Goal: Complete application form: Complete application form

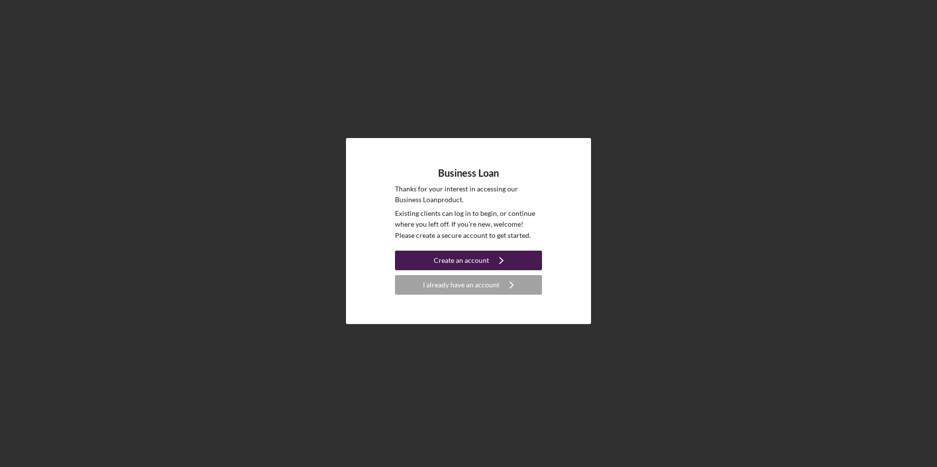
click at [467, 260] on div "Create an account" at bounding box center [461, 261] width 55 height 20
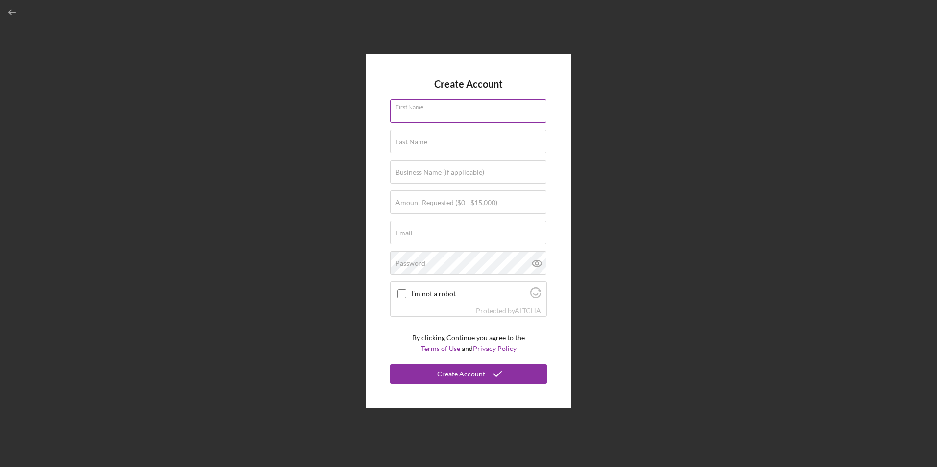
click at [466, 108] on div "First Name" at bounding box center [468, 111] width 157 height 24
type input "[PERSON_NAME]"
type input "Merzakhil"
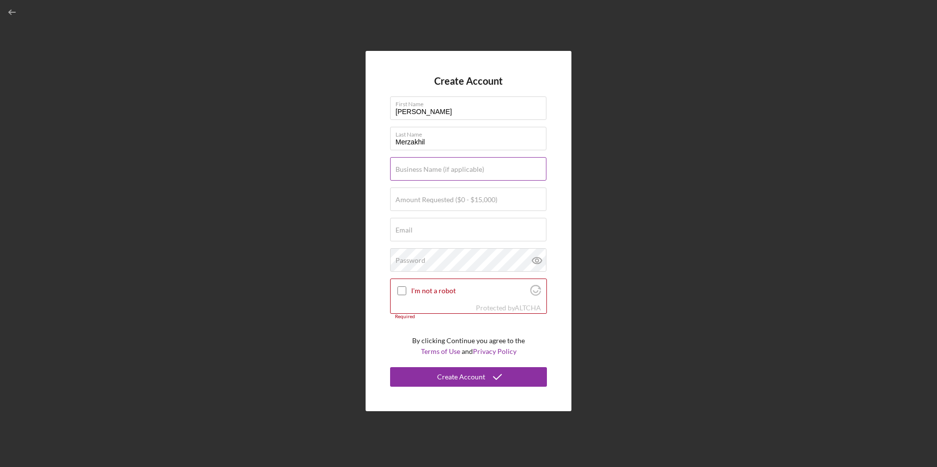
click at [460, 164] on div "Business Name (if applicable)" at bounding box center [468, 169] width 157 height 24
click at [487, 206] on input "Amount Requested ($0 - $15,000)" at bounding box center [468, 200] width 156 height 24
type input "$4"
type input "$15,000"
click at [472, 231] on input "Email" at bounding box center [468, 230] width 156 height 24
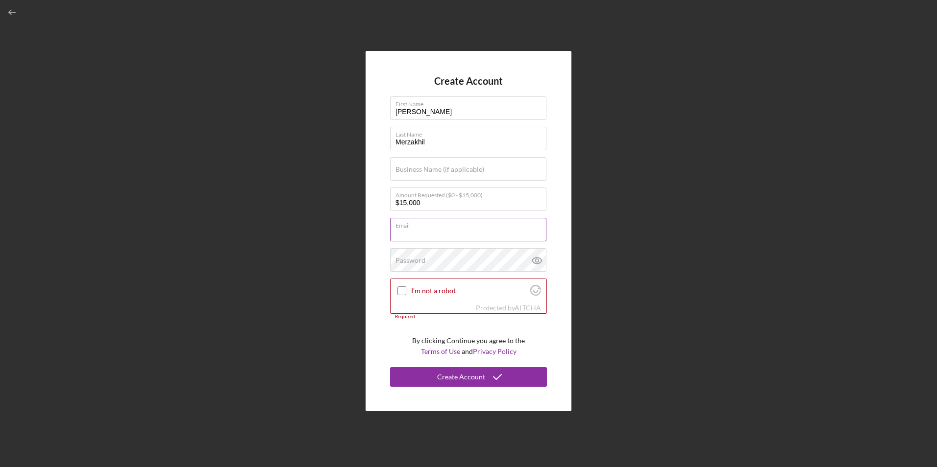
type input "[EMAIL_ADDRESS][DOMAIN_NAME]"
type input "[PERSON_NAME], Heating and Cooling LLC"
click at [466, 257] on div "Password" at bounding box center [468, 260] width 157 height 24
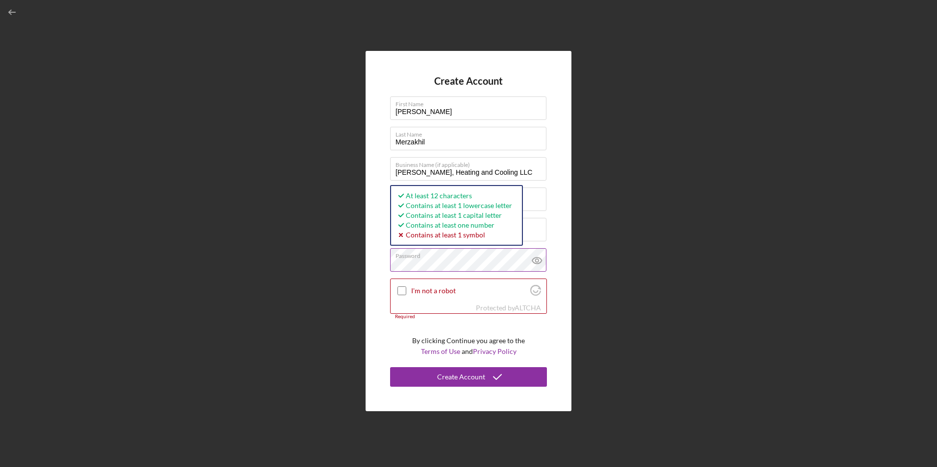
click at [525, 263] on icon at bounding box center [537, 260] width 24 height 24
click at [400, 289] on input "I'm not a robot" at bounding box center [401, 291] width 9 height 9
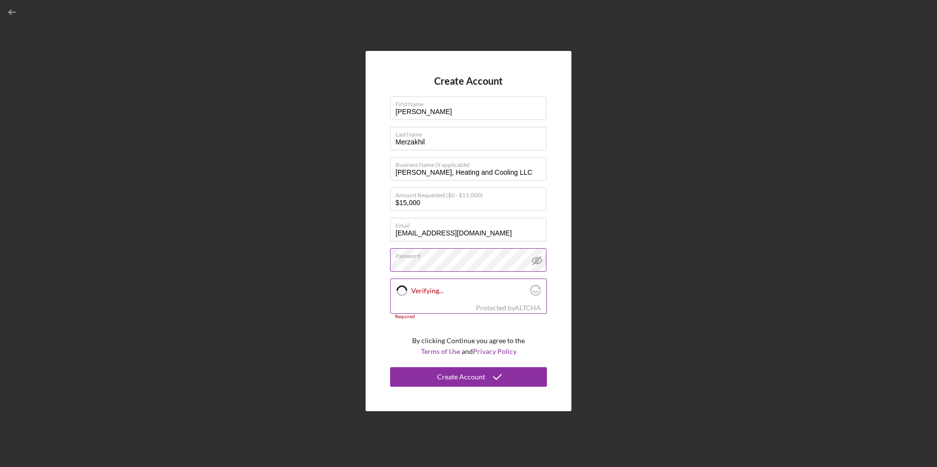
checkbox input "true"
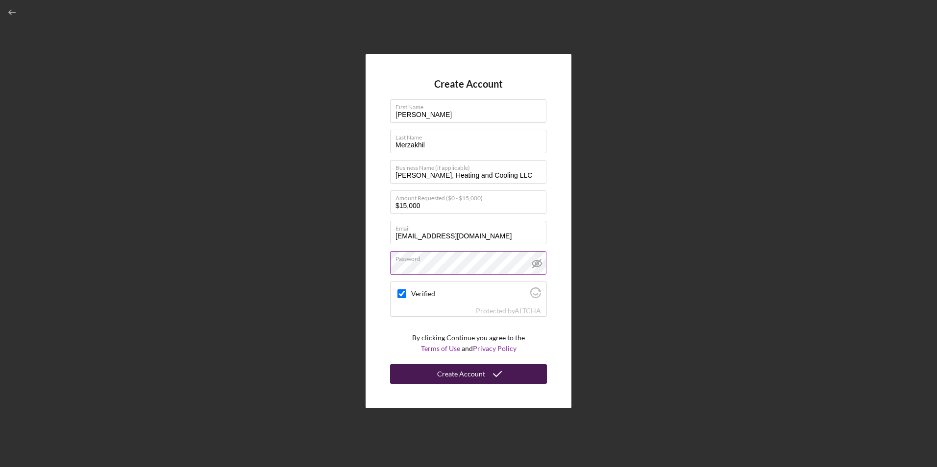
click at [458, 372] on div "Create Account" at bounding box center [461, 374] width 48 height 20
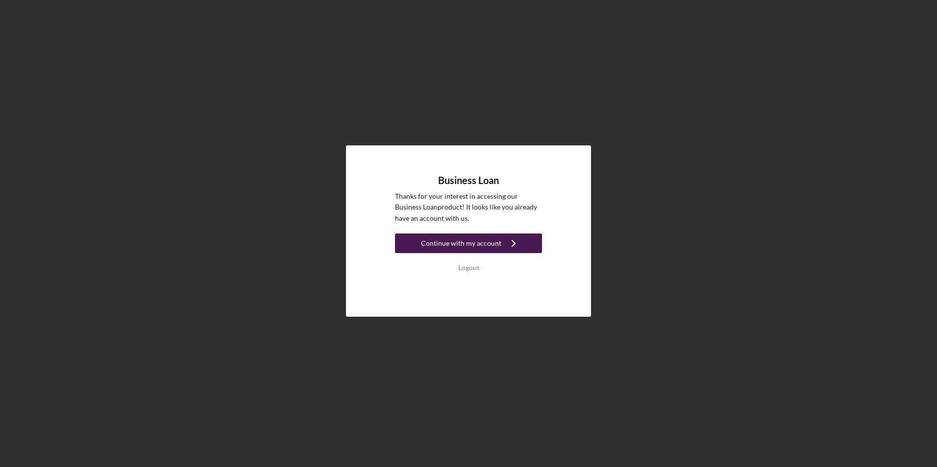
click at [466, 245] on div "Continue with my account" at bounding box center [461, 244] width 80 height 20
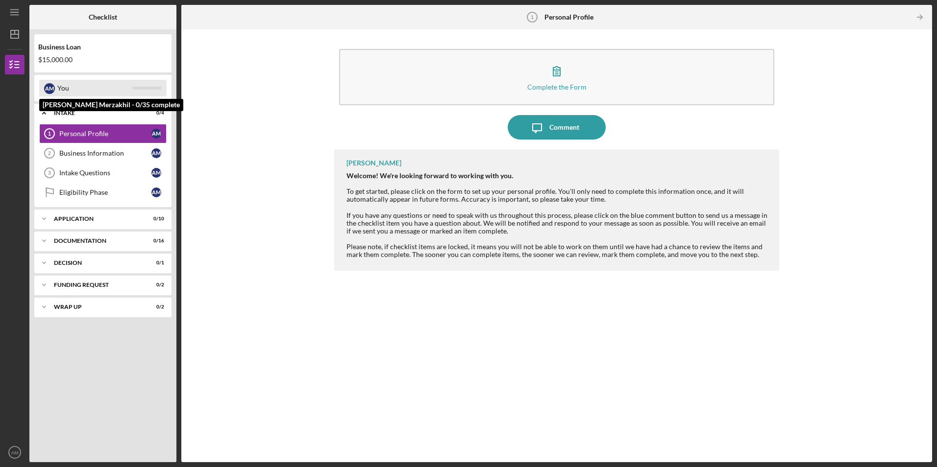
click at [100, 85] on div "You" at bounding box center [94, 88] width 75 height 17
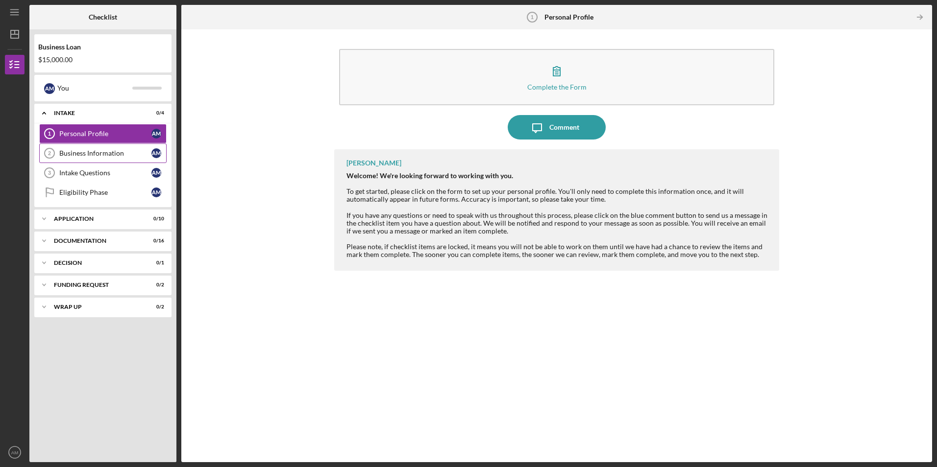
click at [122, 156] on div "Business Information" at bounding box center [105, 153] width 92 height 8
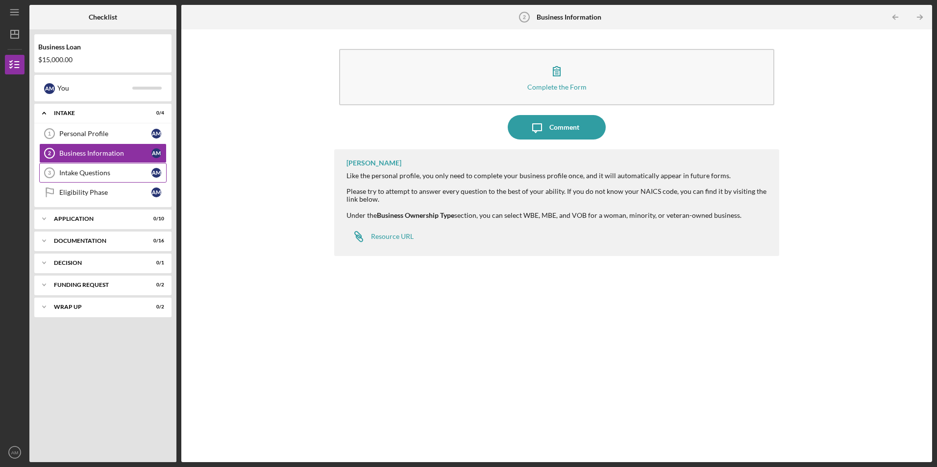
click at [80, 179] on link "Intake Questions 3 Intake Questions A M" at bounding box center [102, 173] width 127 height 20
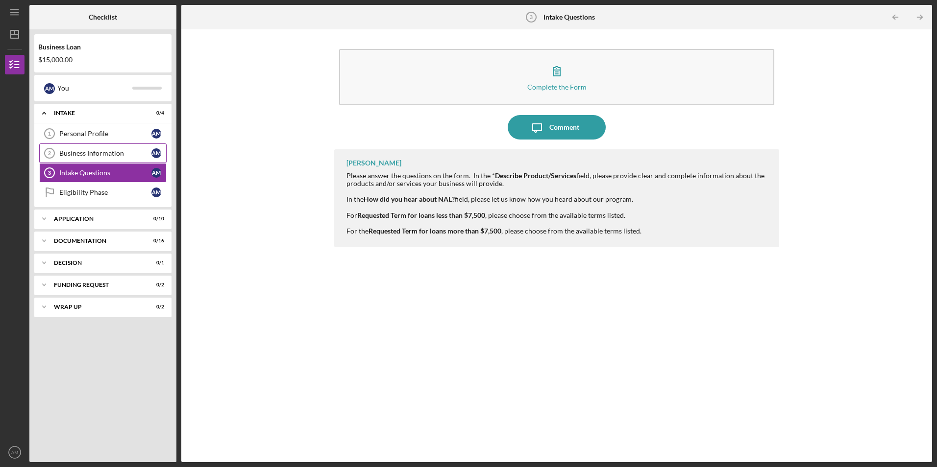
click at [115, 151] on div "Business Information" at bounding box center [105, 153] width 92 height 8
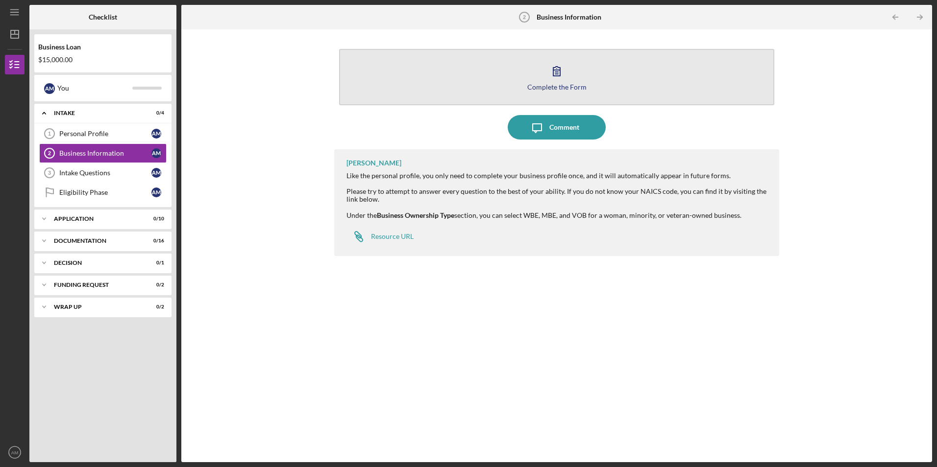
click at [561, 76] on icon "button" at bounding box center [556, 71] width 24 height 24
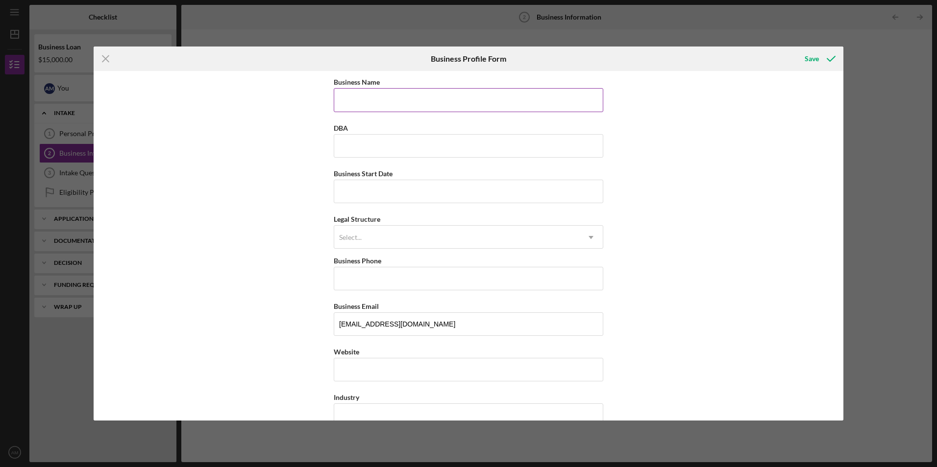
click at [463, 105] on input "Business Name" at bounding box center [468, 100] width 269 height 24
click at [459, 97] on input "Business Name" at bounding box center [468, 100] width 269 height 24
type input "Omari Tracking"
click at [453, 139] on input "DBA" at bounding box center [468, 146] width 269 height 24
click at [444, 201] on input "Business Start Date" at bounding box center [468, 192] width 269 height 24
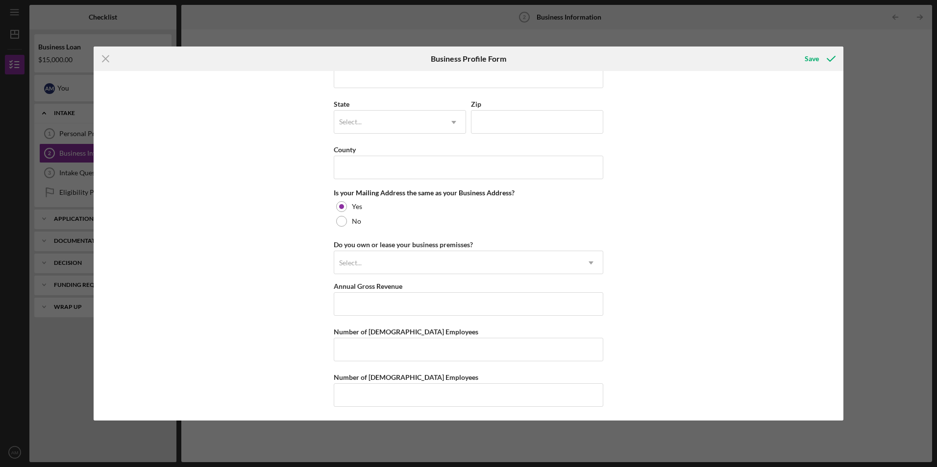
scroll to position [652, 0]
click at [109, 60] on icon "Icon/Menu Close" at bounding box center [106, 59] width 24 height 24
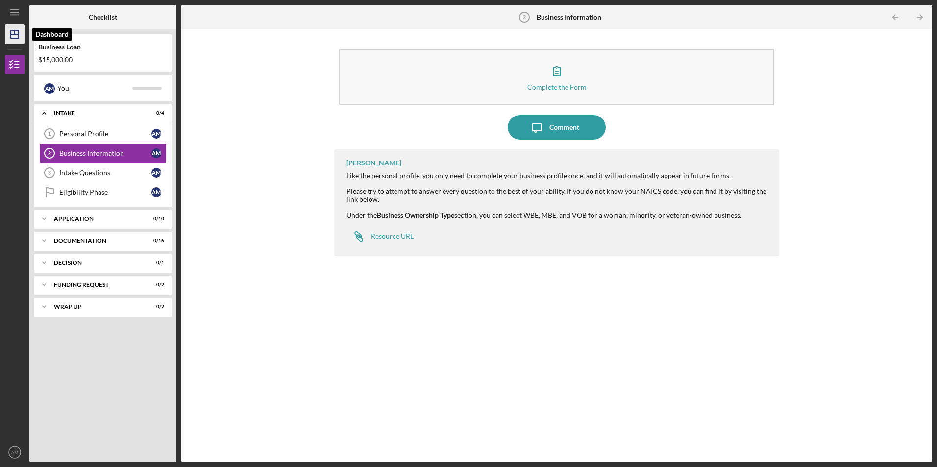
click at [10, 30] on icon "Icon/Dashboard" at bounding box center [14, 34] width 24 height 24
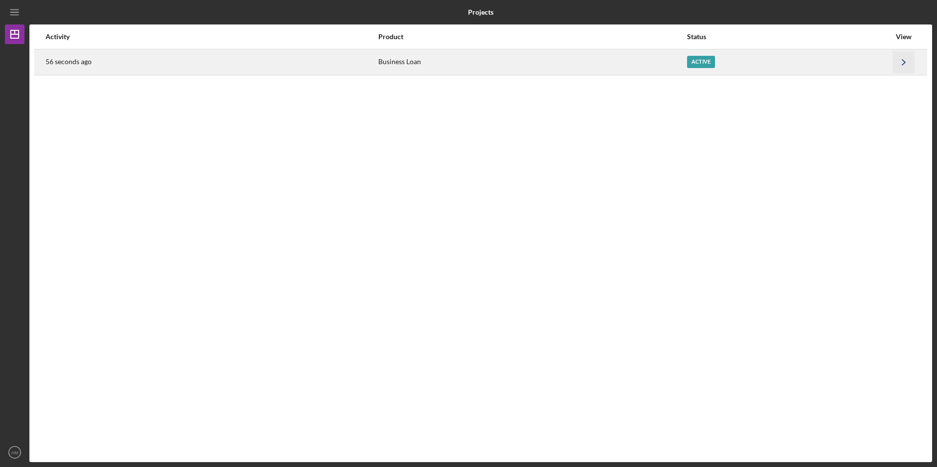
click at [895, 58] on icon "Icon/Navigate" at bounding box center [904, 62] width 22 height 22
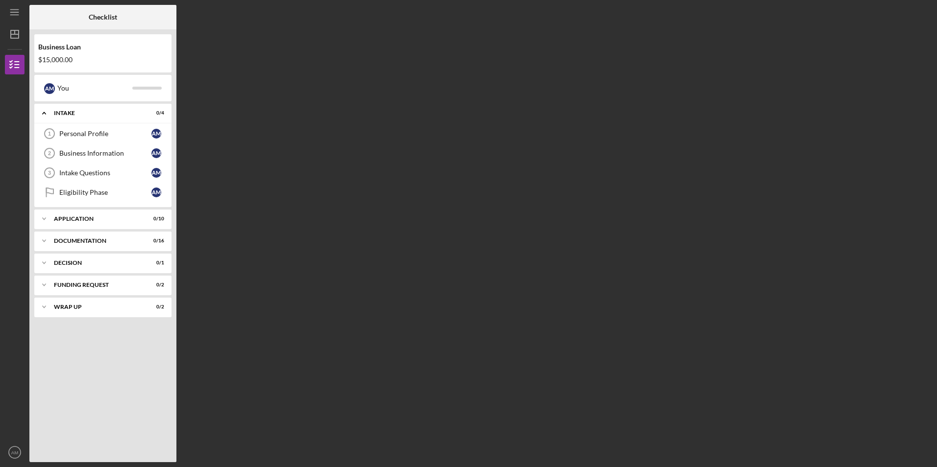
click at [79, 55] on div "Business Loan $15,000.00" at bounding box center [102, 53] width 137 height 28
click at [82, 165] on link "Intake Questions 3 Intake Questions A M" at bounding box center [102, 173] width 127 height 20
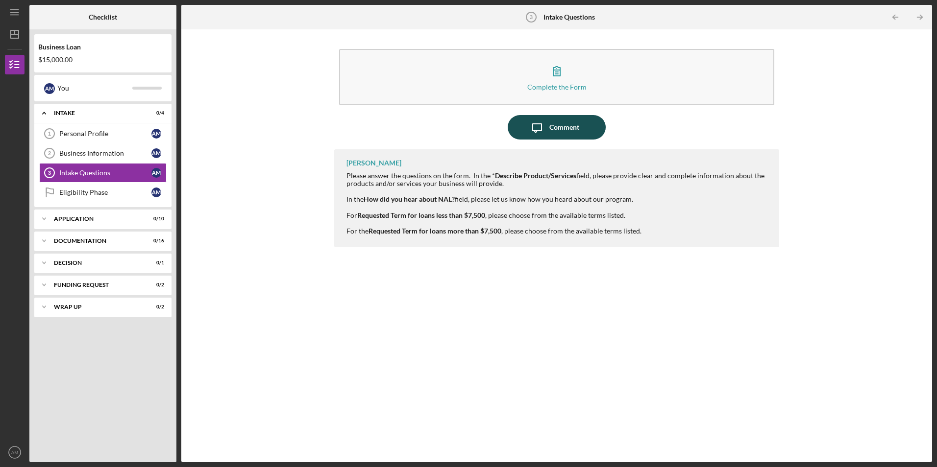
click at [583, 126] on button "Icon/Message Comment" at bounding box center [557, 127] width 98 height 24
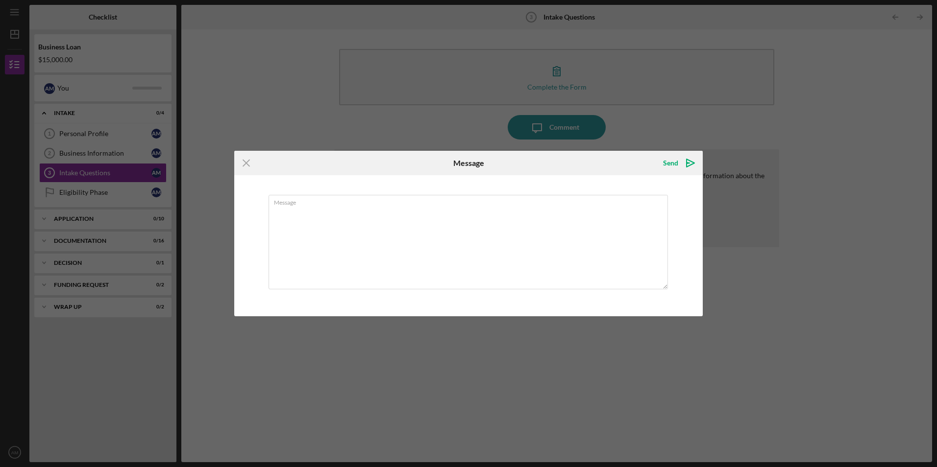
click at [669, 103] on div "Icon/Menu Close Message Send Icon/icon-invite-send Message Cancel Send Icon/ico…" at bounding box center [468, 233] width 937 height 467
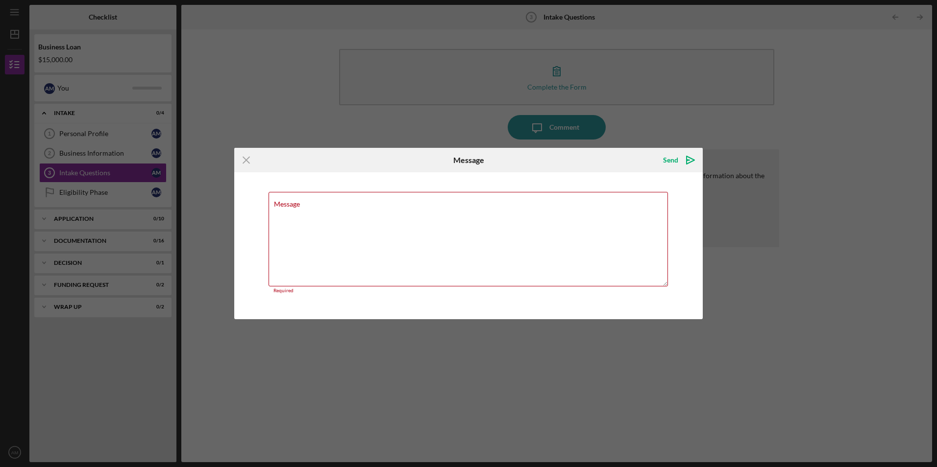
drag, startPoint x: 235, startPoint y: 164, endPoint x: 243, endPoint y: 160, distance: 9.4
click at [235, 164] on icon "Icon/Menu Close" at bounding box center [246, 160] width 24 height 24
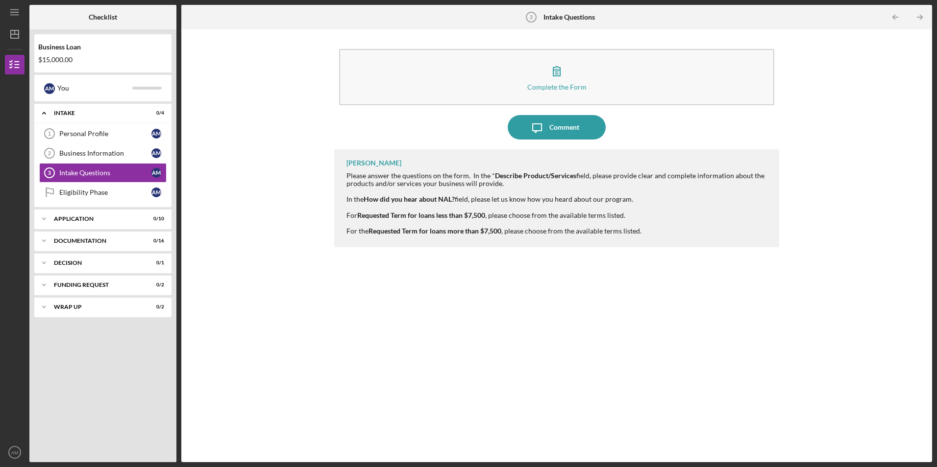
click at [520, 45] on div "Complete the Form Form" at bounding box center [556, 77] width 444 height 66
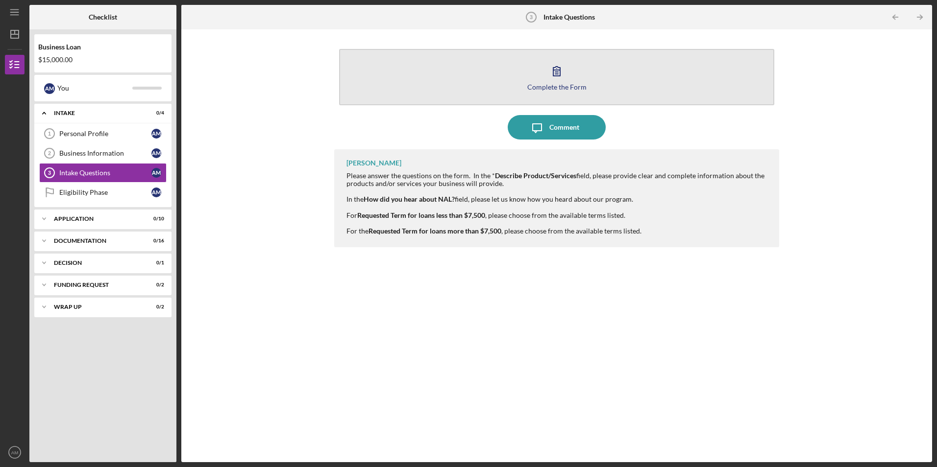
click at [527, 64] on button "Complete the Form Form" at bounding box center [556, 77] width 435 height 56
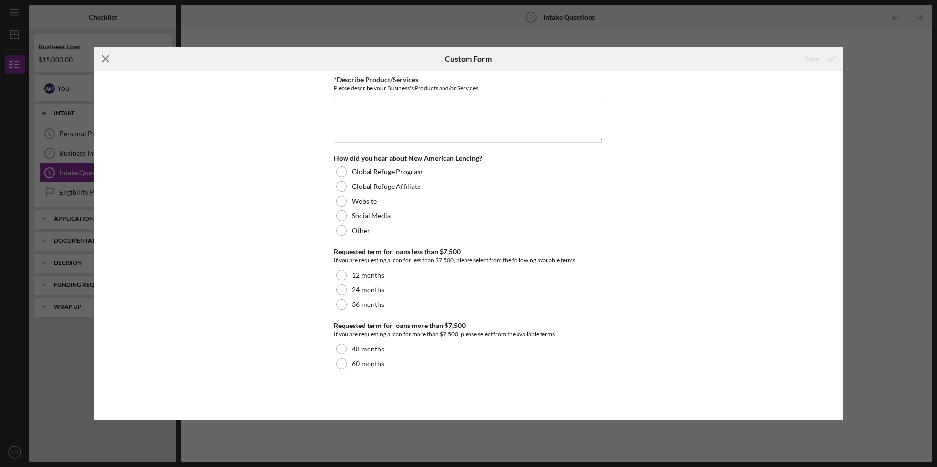
click at [108, 59] on icon "Icon/Menu Close" at bounding box center [106, 59] width 24 height 24
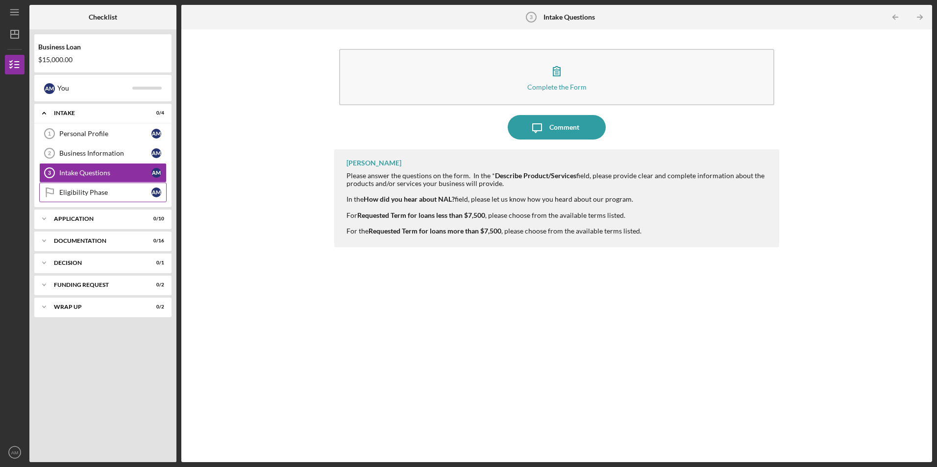
click at [92, 196] on div "Eligibility Phase" at bounding box center [105, 193] width 92 height 8
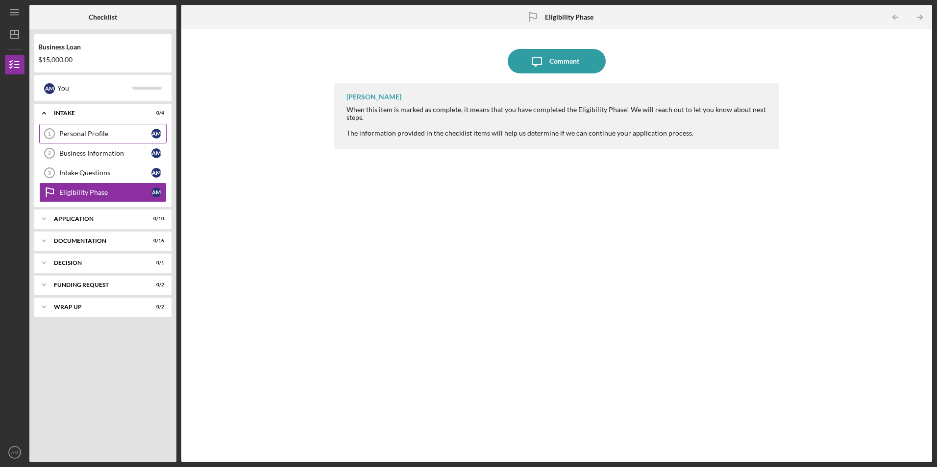
click at [50, 131] on tspan "1" at bounding box center [49, 134] width 3 height 6
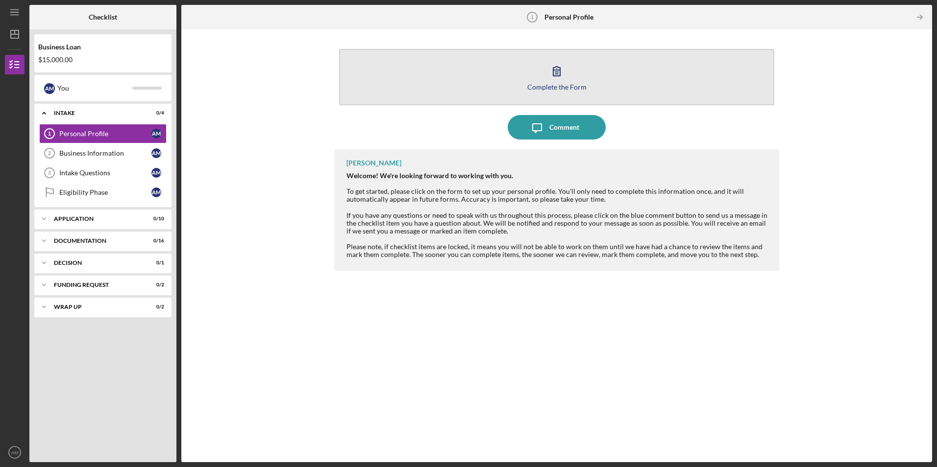
click at [513, 92] on button "Complete the Form Form" at bounding box center [556, 77] width 435 height 56
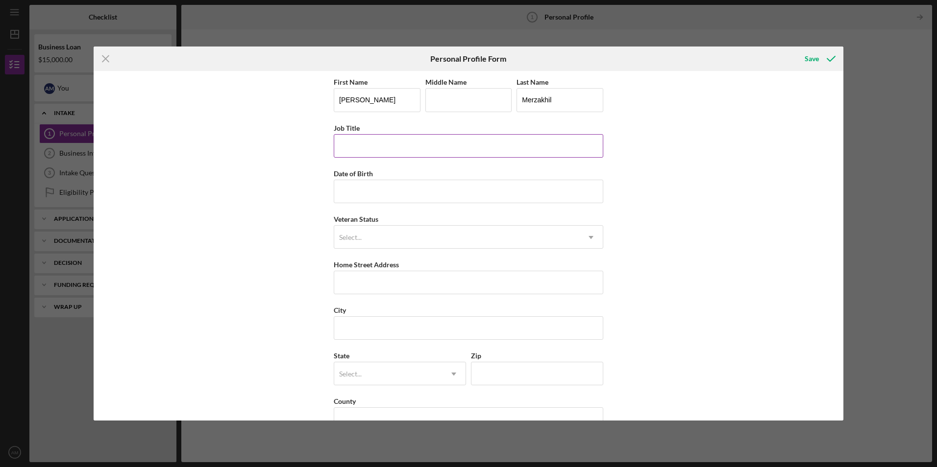
click at [446, 141] on input "Job Title" at bounding box center [468, 146] width 269 height 24
type input "project engineer"
click at [425, 203] on div "First Name [PERSON_NAME] Middle Name Last Name Merzakhil Job Title project engi…" at bounding box center [468, 258] width 269 height 365
click at [425, 200] on input "Date of Birth" at bounding box center [468, 192] width 269 height 24
type input "[DATE]"
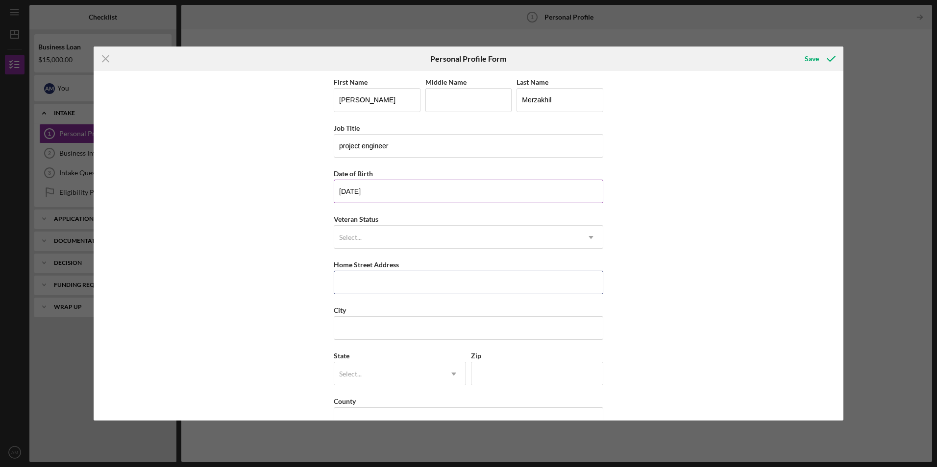
type input "[STREET_ADDRESS]"
type input "[GEOGRAPHIC_DATA]"
type input "20705"
type input "MD"
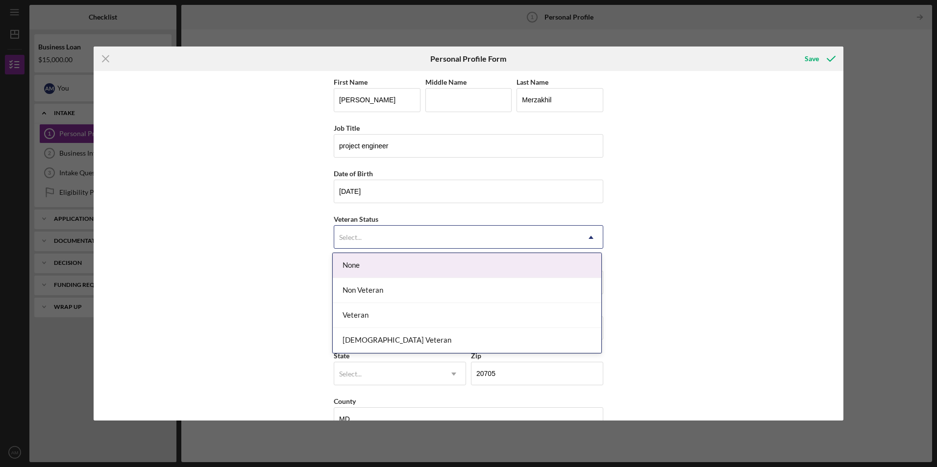
click at [417, 236] on div "Select..." at bounding box center [456, 237] width 245 height 23
click at [402, 262] on div "None" at bounding box center [467, 265] width 268 height 25
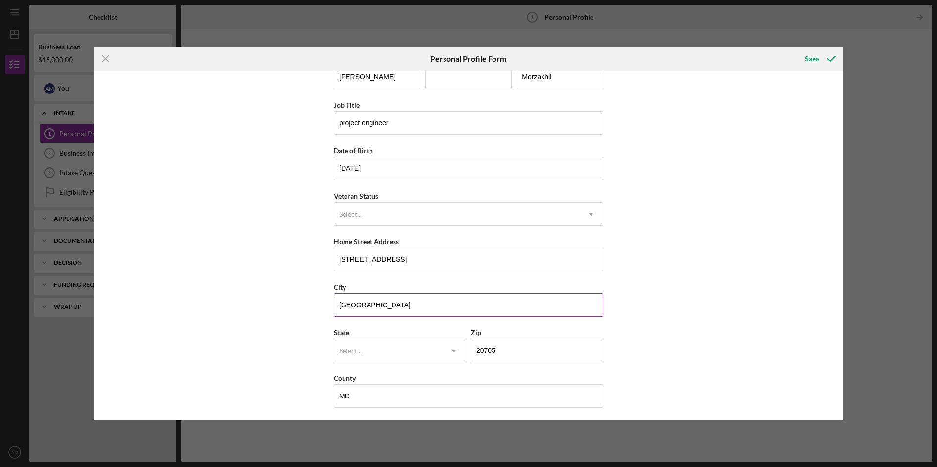
scroll to position [25, 0]
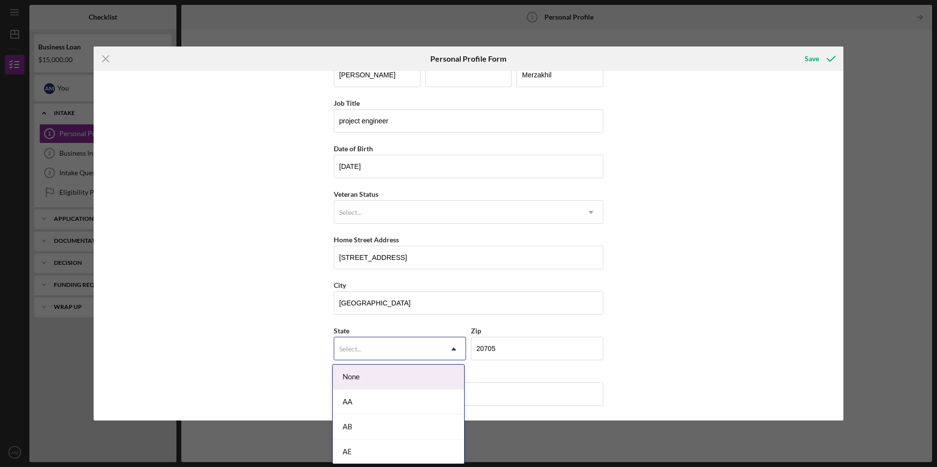
click at [425, 351] on div "Select..." at bounding box center [388, 349] width 108 height 23
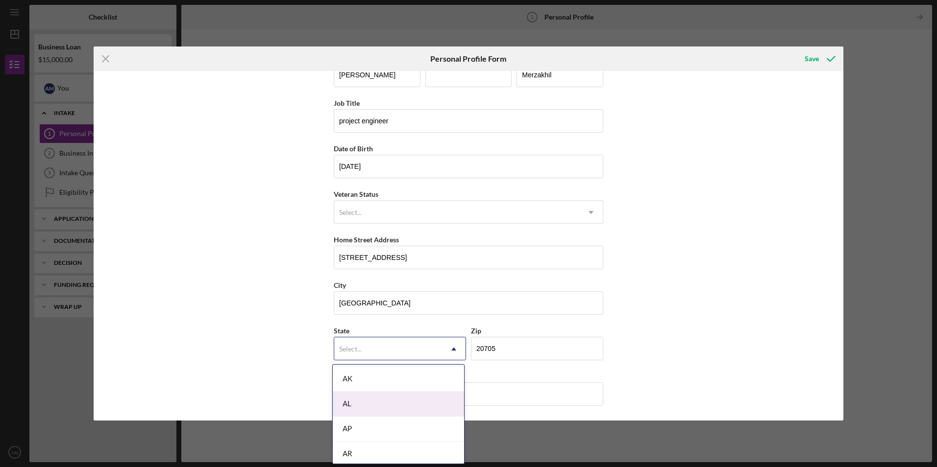
type input "m"
click at [380, 388] on div "MB" at bounding box center [398, 383] width 131 height 25
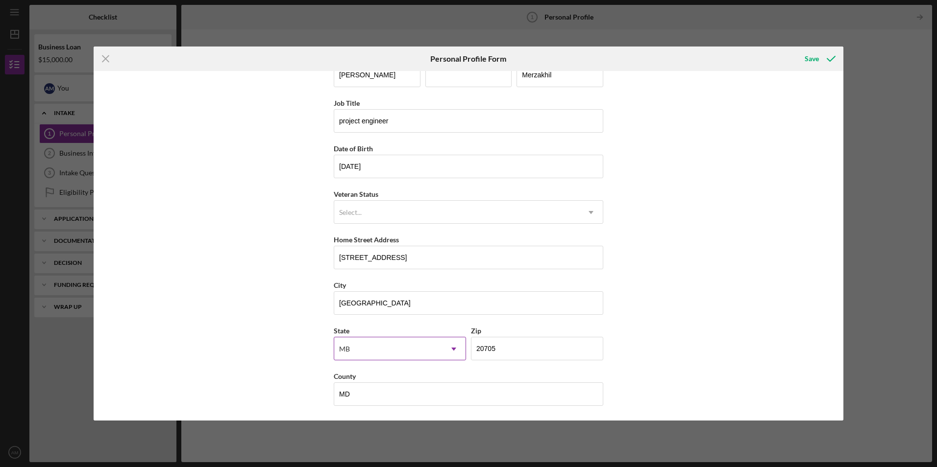
click at [376, 347] on div "MB" at bounding box center [388, 349] width 108 height 23
type input "m"
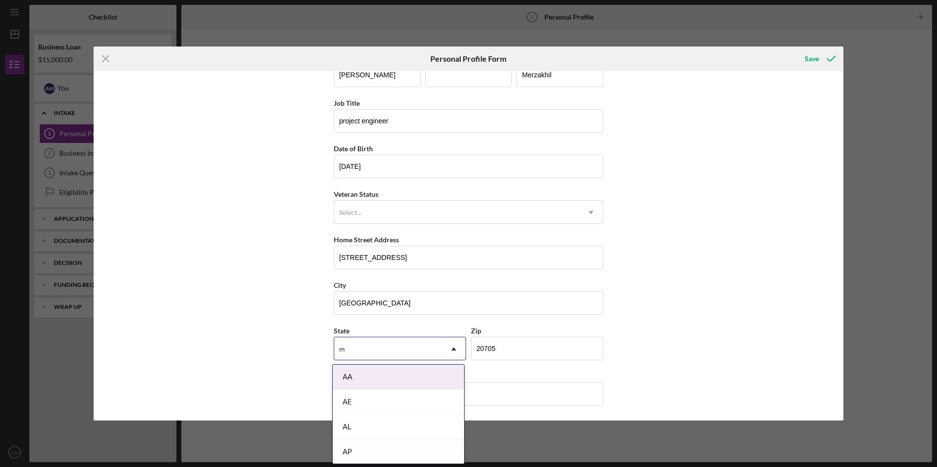
type input "md"
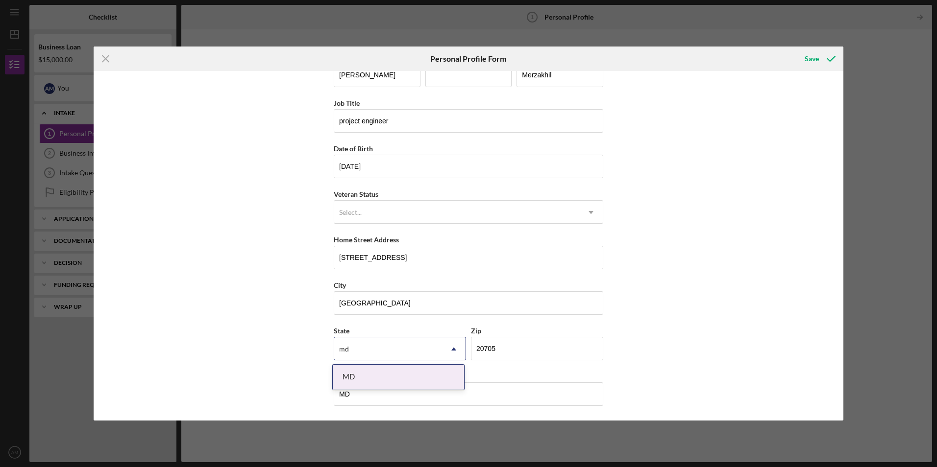
click at [379, 390] on div "MD" at bounding box center [398, 377] width 132 height 26
click at [380, 384] on div "MD" at bounding box center [398, 377] width 131 height 25
click at [424, 395] on input "MD" at bounding box center [468, 395] width 269 height 24
type input "M"
type input "pg"
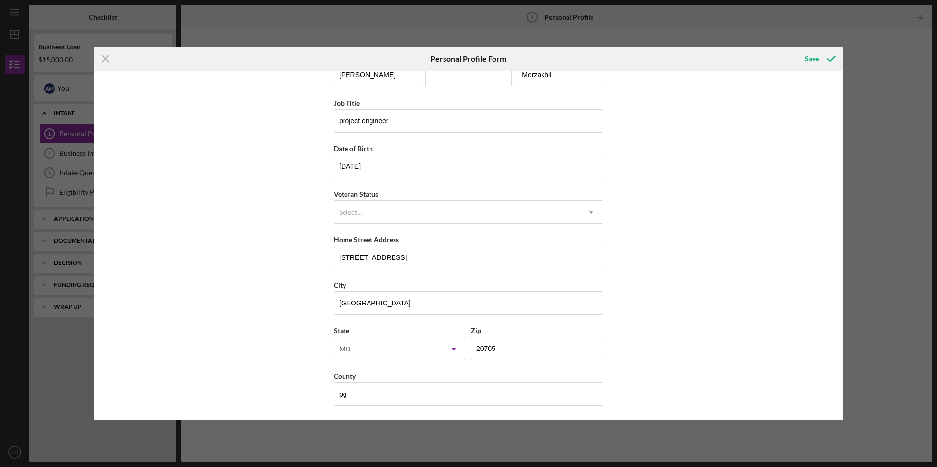
click at [734, 225] on div "First Name [PERSON_NAME] Middle Name Last Name Merzakhil Job Title project engi…" at bounding box center [468, 245] width 749 height 349
click at [469, 217] on div "Select..." at bounding box center [456, 212] width 245 height 23
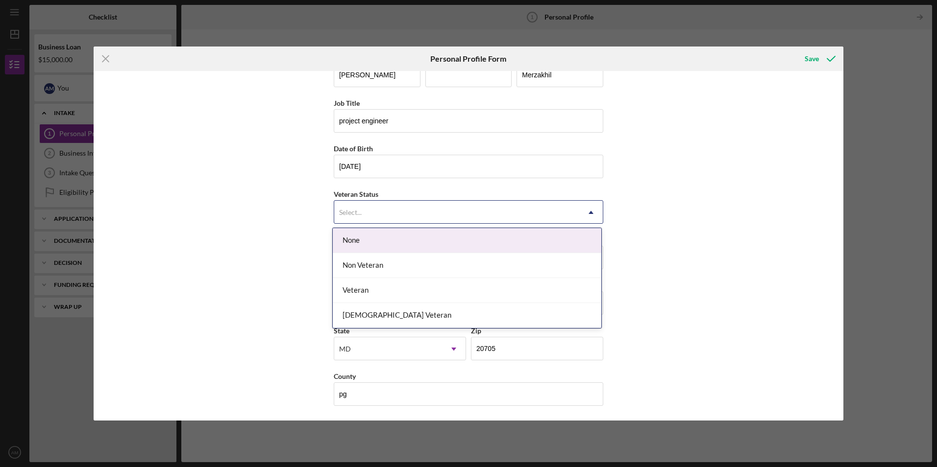
click at [415, 238] on div "None" at bounding box center [467, 240] width 268 height 25
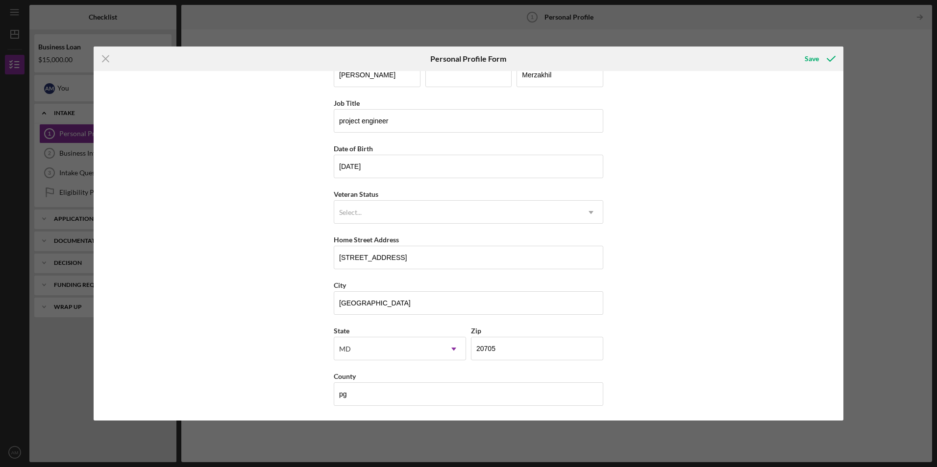
click at [678, 290] on div "First Name [PERSON_NAME] Middle Name Last Name Merzakhil Job Title project engi…" at bounding box center [468, 245] width 749 height 349
click at [820, 57] on icon "submit" at bounding box center [831, 59] width 24 height 24
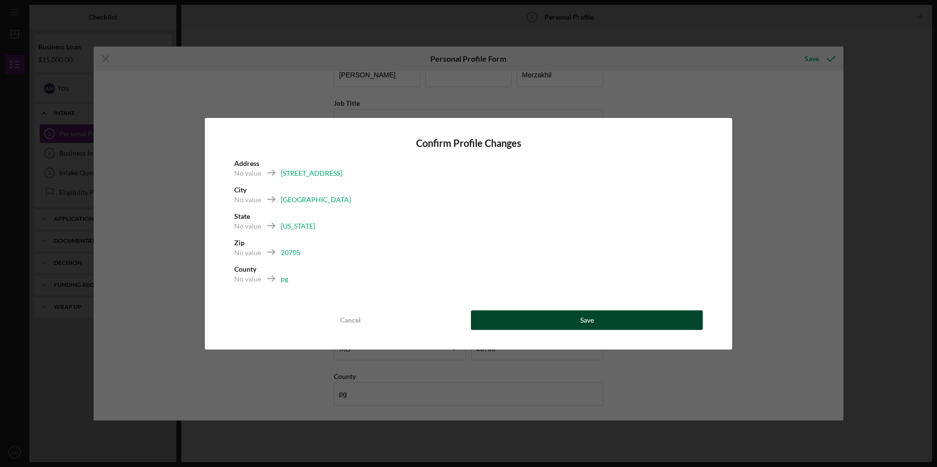
click at [547, 323] on button "Save" at bounding box center [587, 321] width 232 height 20
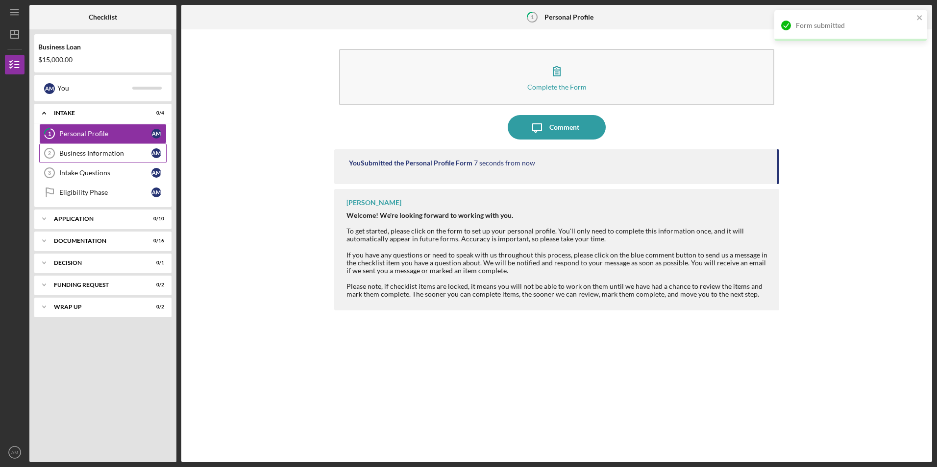
click at [122, 152] on div "Business Information" at bounding box center [105, 153] width 92 height 8
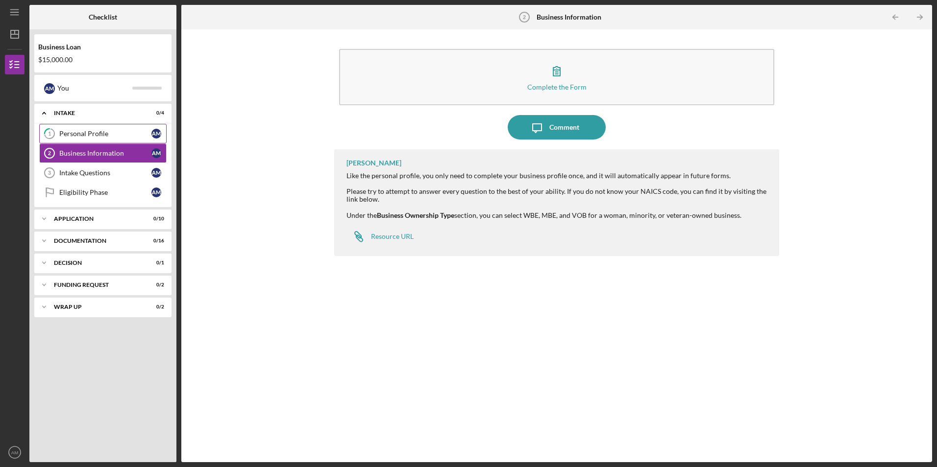
click at [131, 131] on div "Personal Profile" at bounding box center [105, 134] width 92 height 8
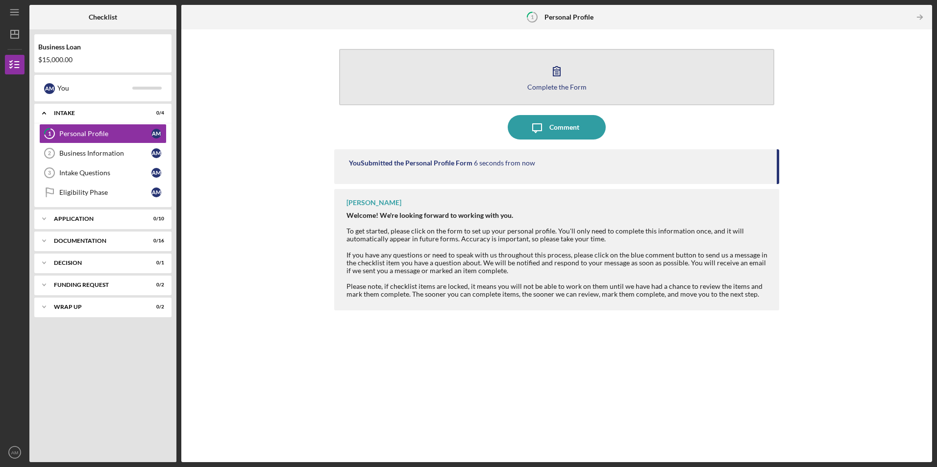
click at [547, 72] on icon "button" at bounding box center [556, 71] width 24 height 24
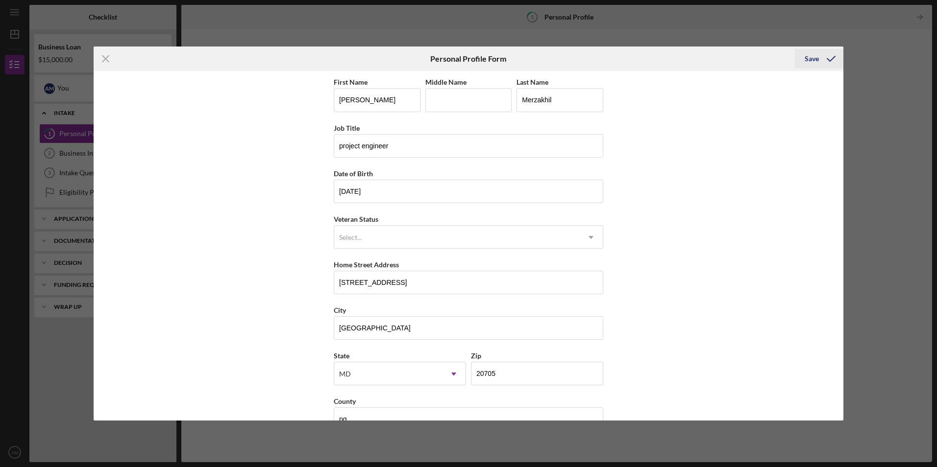
click at [830, 63] on icon "submit" at bounding box center [831, 59] width 24 height 24
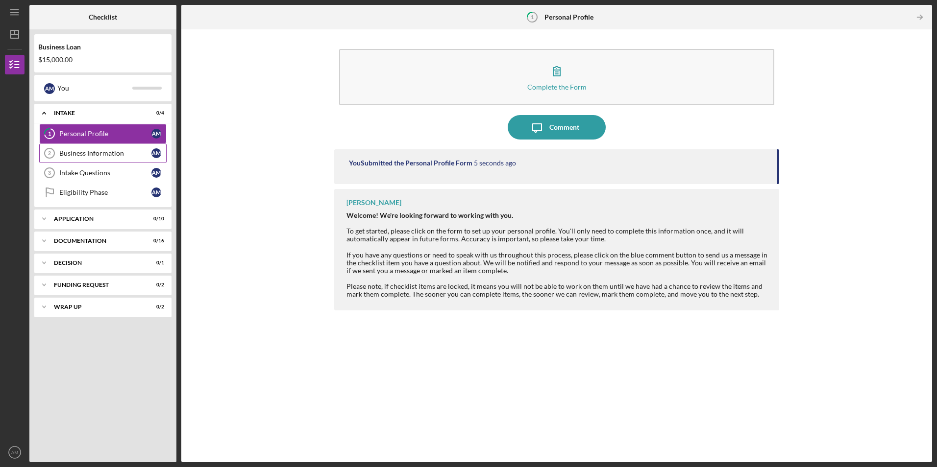
click at [89, 154] on div "Business Information" at bounding box center [105, 153] width 92 height 8
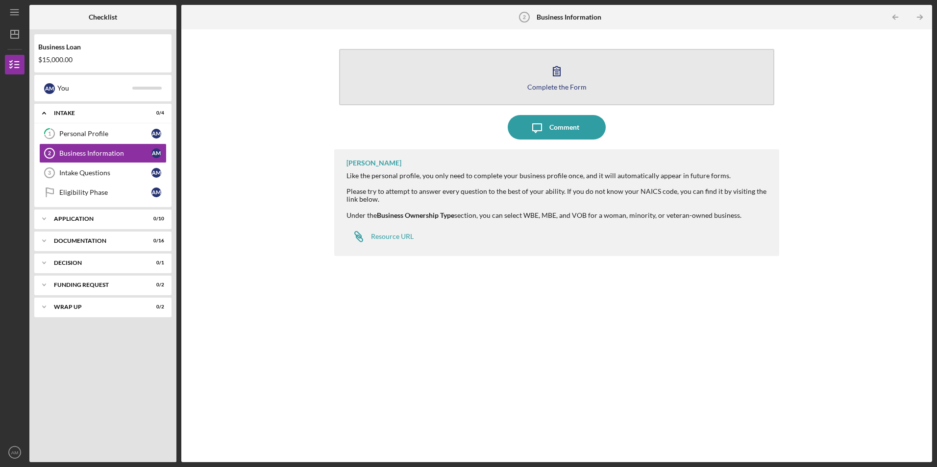
click at [566, 81] on icon "button" at bounding box center [556, 71] width 24 height 24
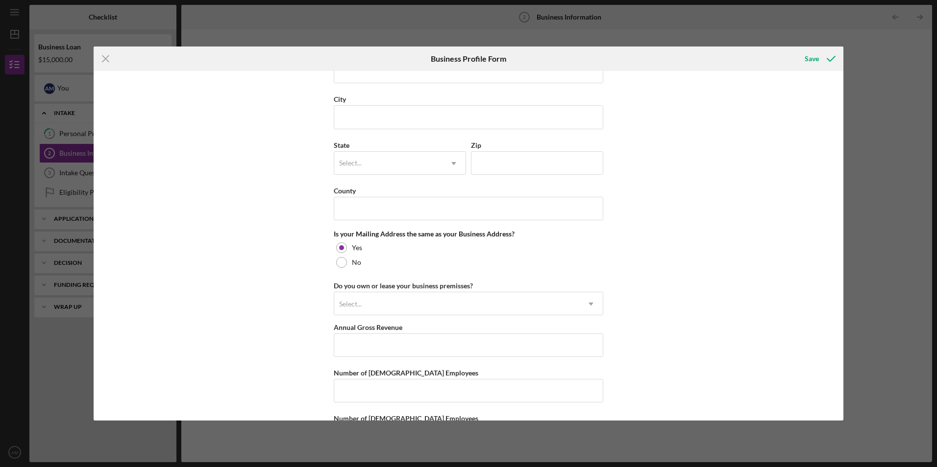
scroll to position [652, 0]
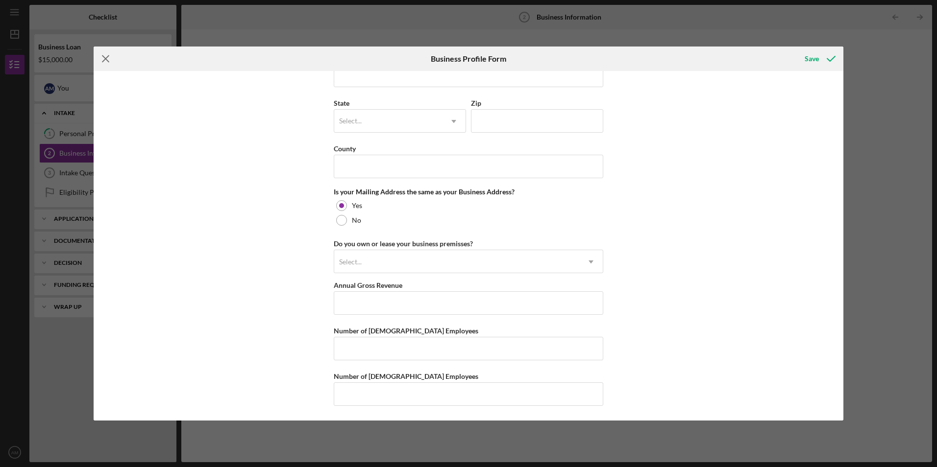
click at [113, 55] on icon "Icon/Menu Close" at bounding box center [106, 59] width 24 height 24
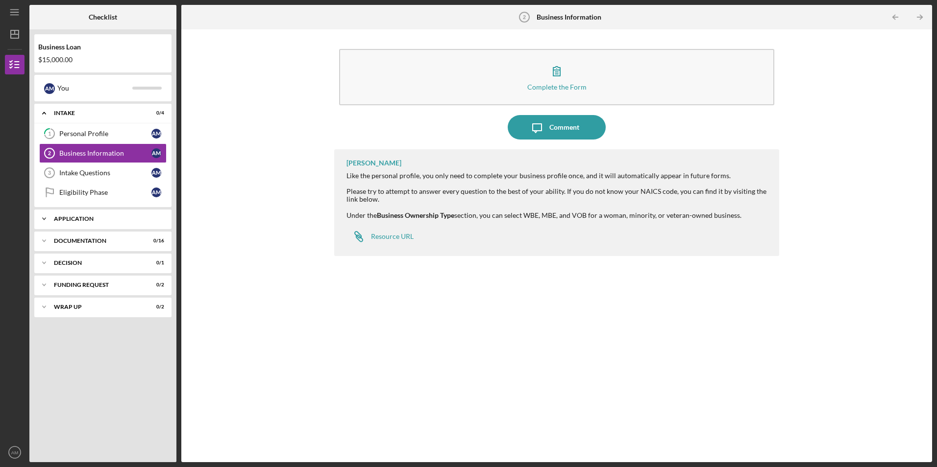
click at [80, 215] on div "Icon/Expander Application 0 / 10" at bounding box center [102, 219] width 137 height 20
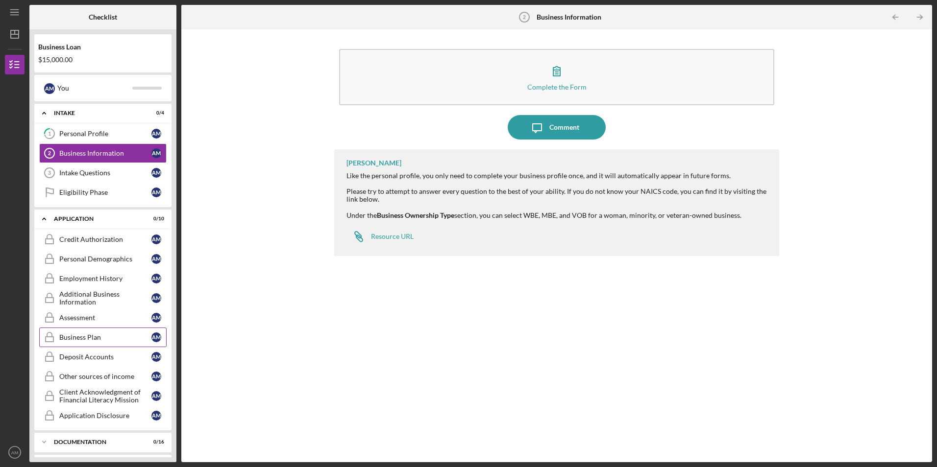
click at [124, 338] on div "Business Plan" at bounding box center [105, 338] width 92 height 8
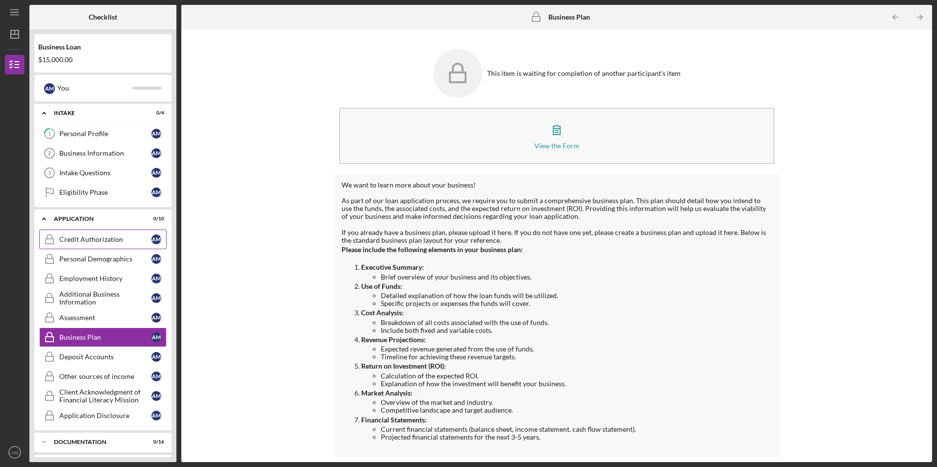
click at [130, 239] on div "Credit Authorization" at bounding box center [105, 240] width 92 height 8
